Goal: Task Accomplishment & Management: Manage account settings

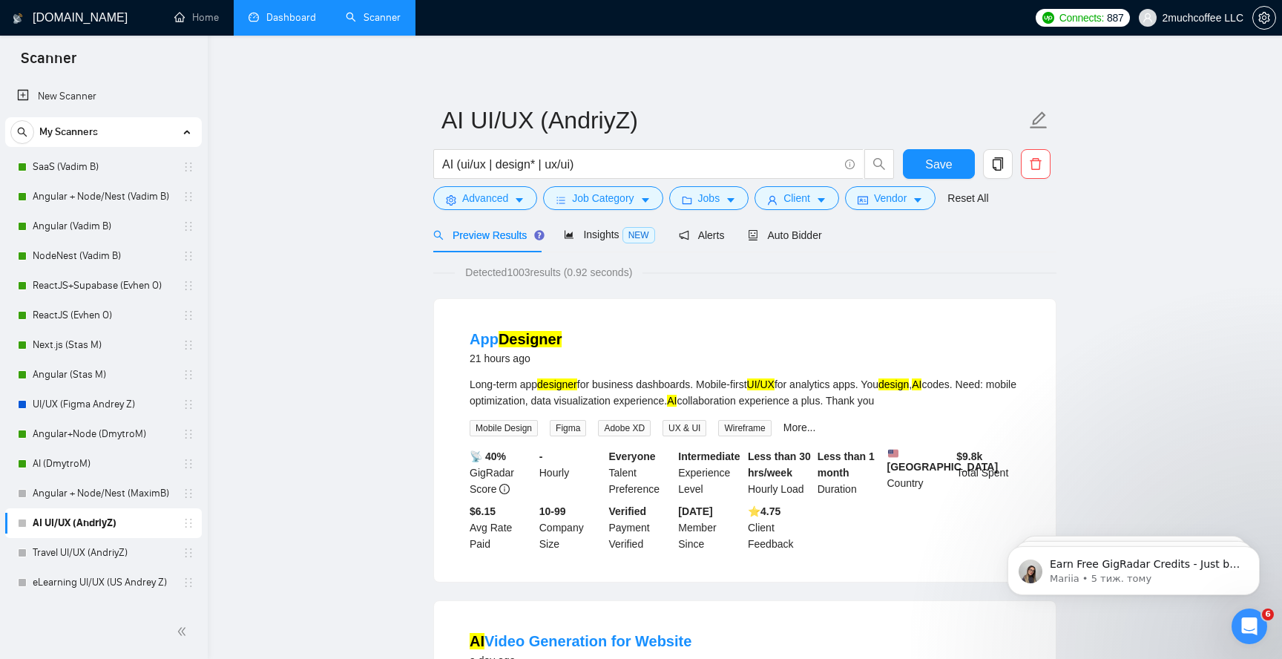
click at [272, 22] on link "Dashboard" at bounding box center [283, 17] width 68 height 13
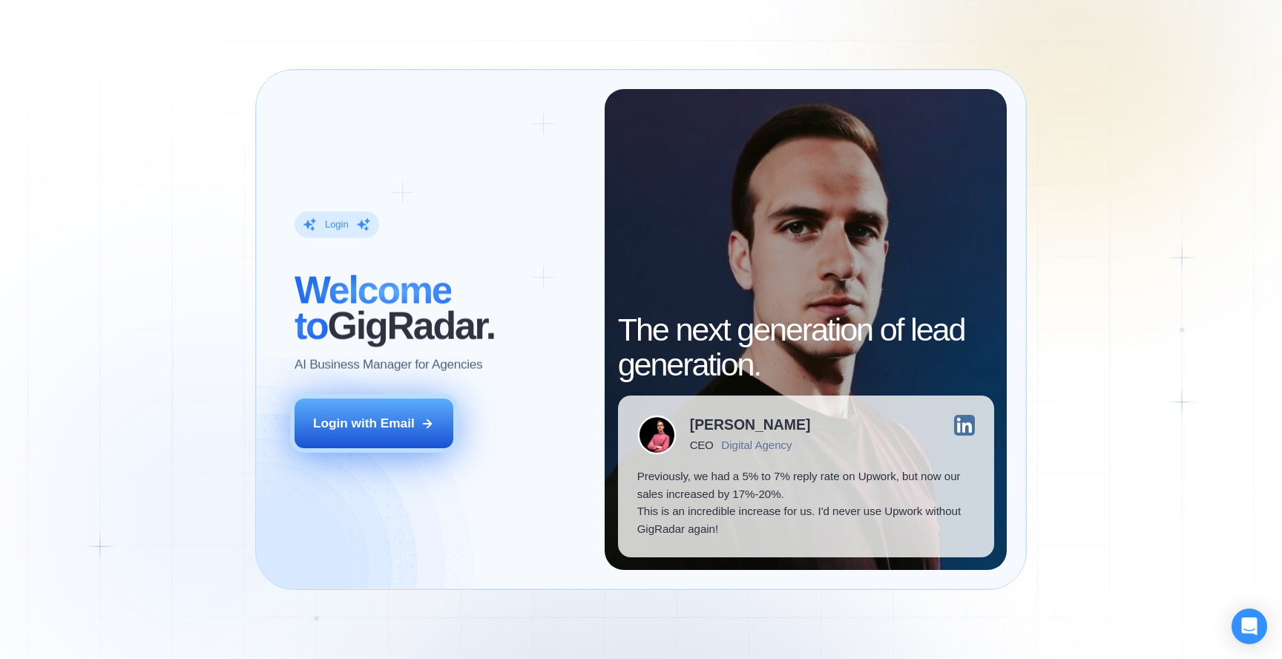
click at [379, 420] on div "Login with Email" at bounding box center [364, 424] width 102 height 18
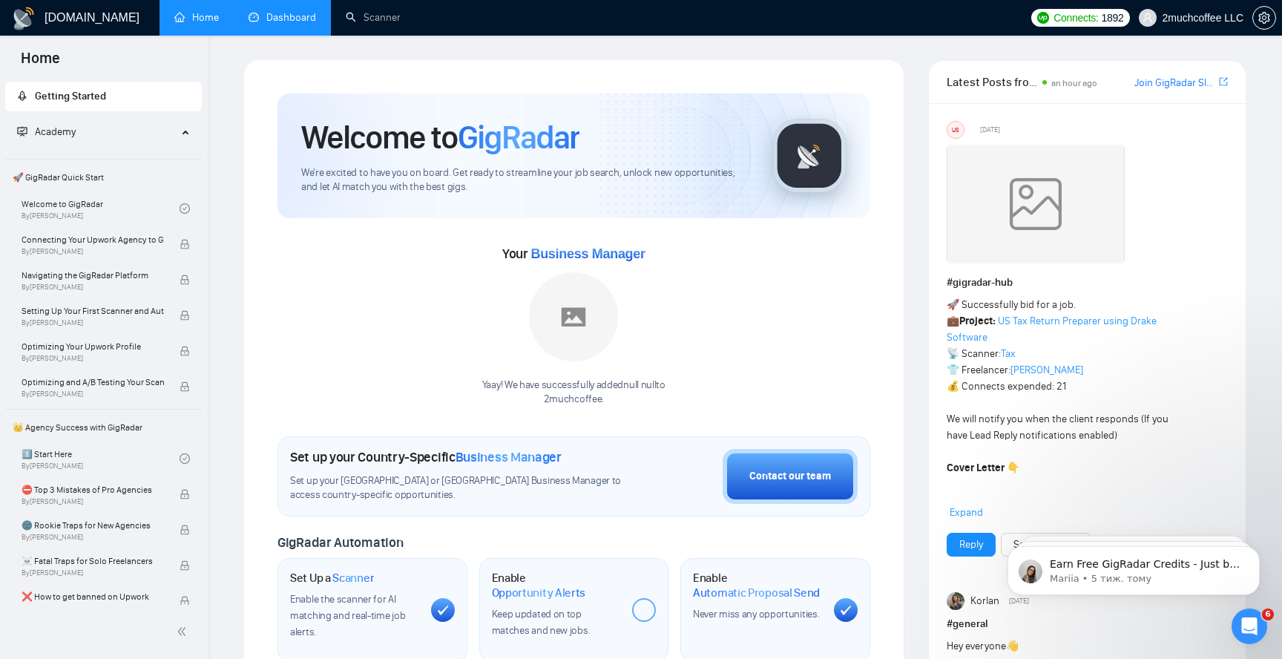
click at [284, 13] on link "Dashboard" at bounding box center [283, 17] width 68 height 13
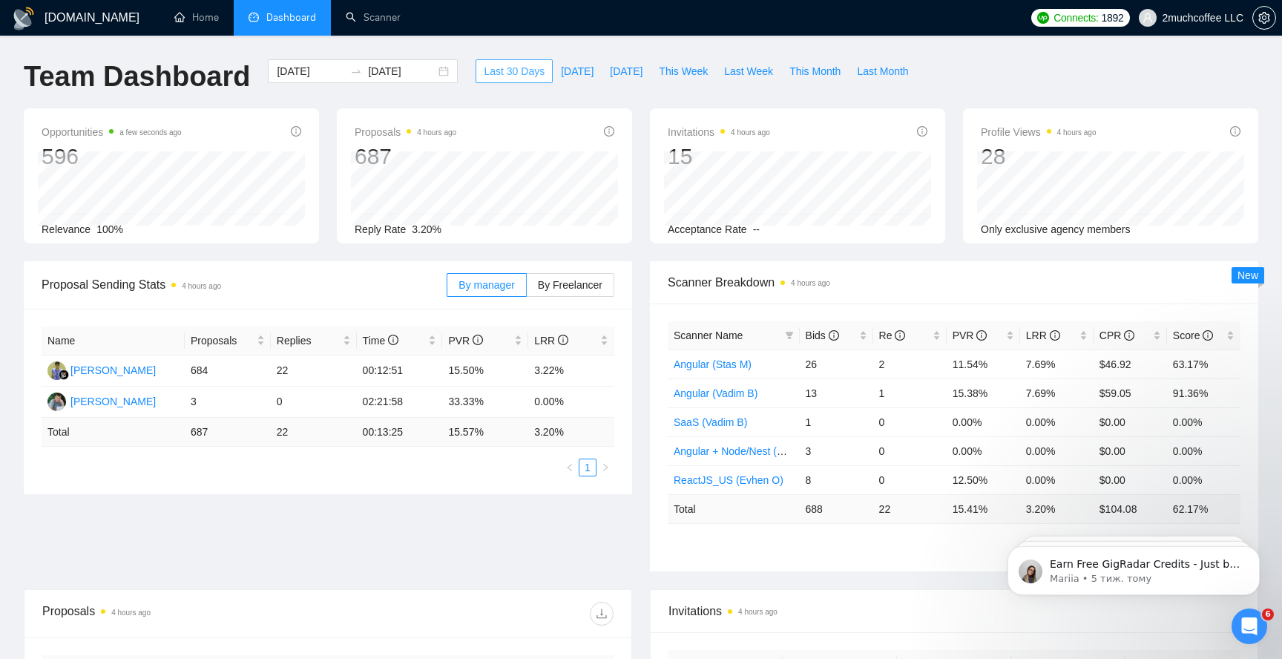
click at [532, 70] on span "Last 30 Days" at bounding box center [514, 71] width 61 height 16
